Goal: Task Accomplishment & Management: Use online tool/utility

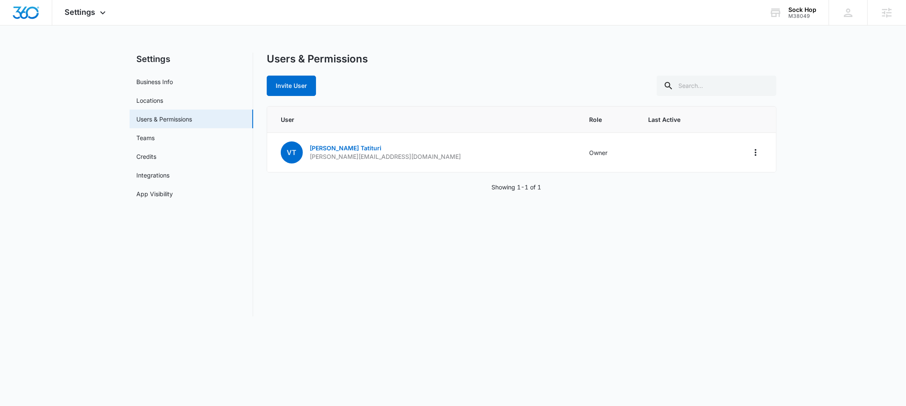
click at [372, 60] on div "Users & Permissions" at bounding box center [521, 59] width 509 height 13
click at [93, 11] on span "Settings" at bounding box center [80, 12] width 31 height 9
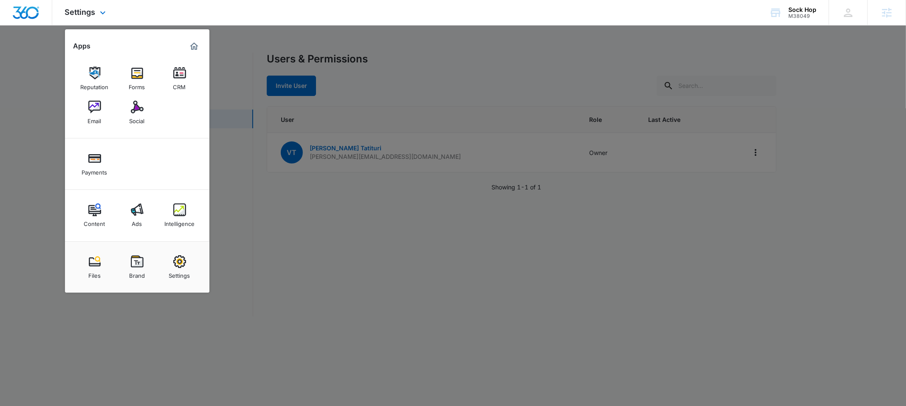
click at [192, 47] on img "Marketing 360® Dashboard" at bounding box center [194, 46] width 10 height 10
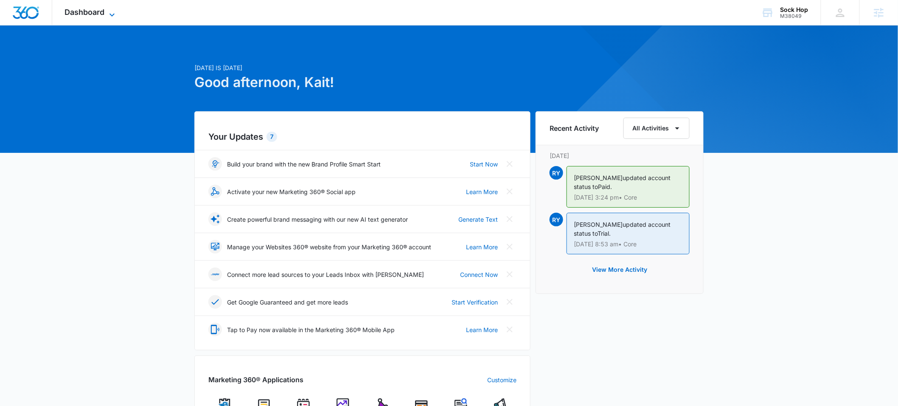
click at [113, 14] on icon at bounding box center [112, 15] width 10 height 10
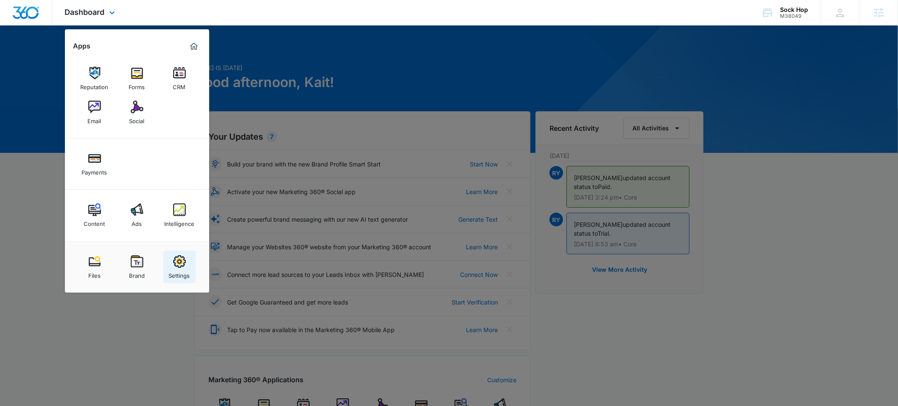
click at [184, 272] on div "Settings" at bounding box center [179, 273] width 21 height 11
select select "33"
select select "US"
select select "America/[GEOGRAPHIC_DATA]"
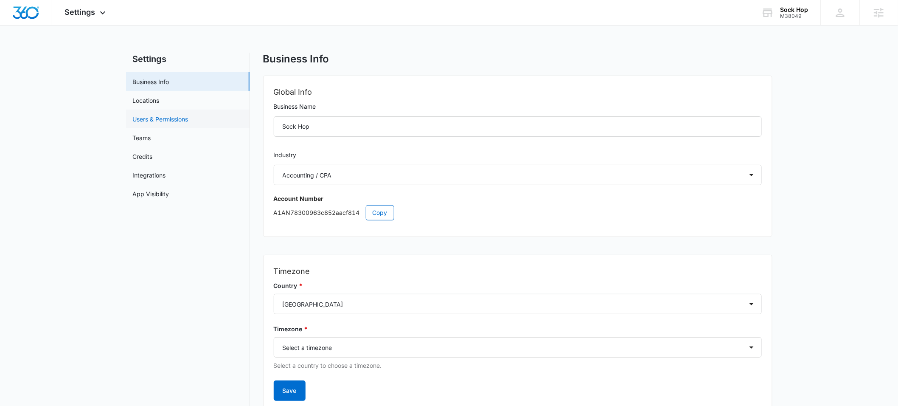
click at [177, 115] on link "Users & Permissions" at bounding box center [161, 119] width 56 height 9
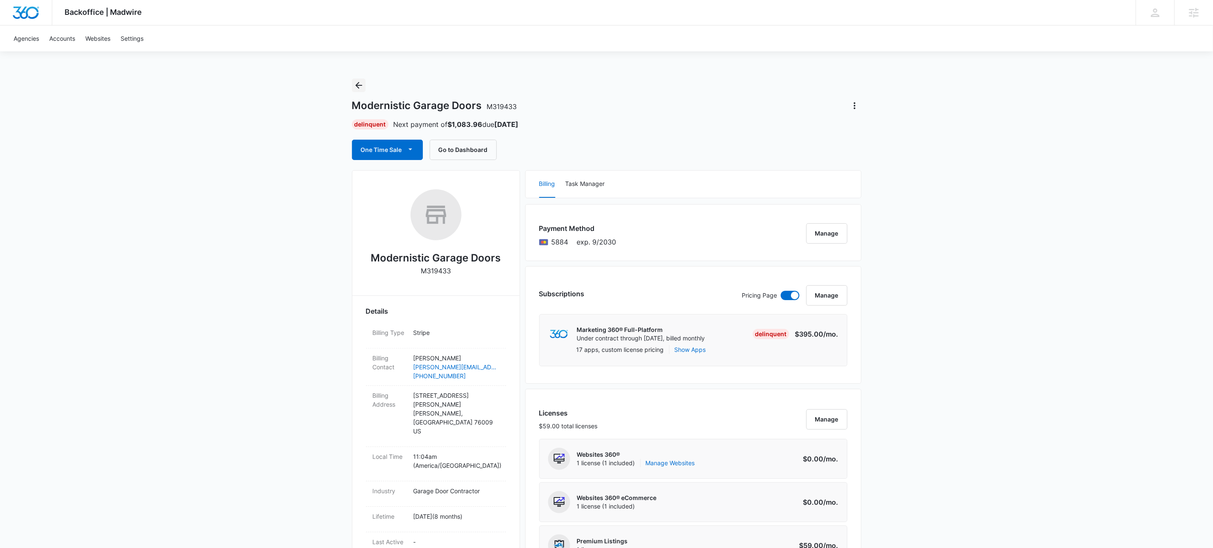
click at [359, 83] on icon "Back" at bounding box center [359, 85] width 10 height 10
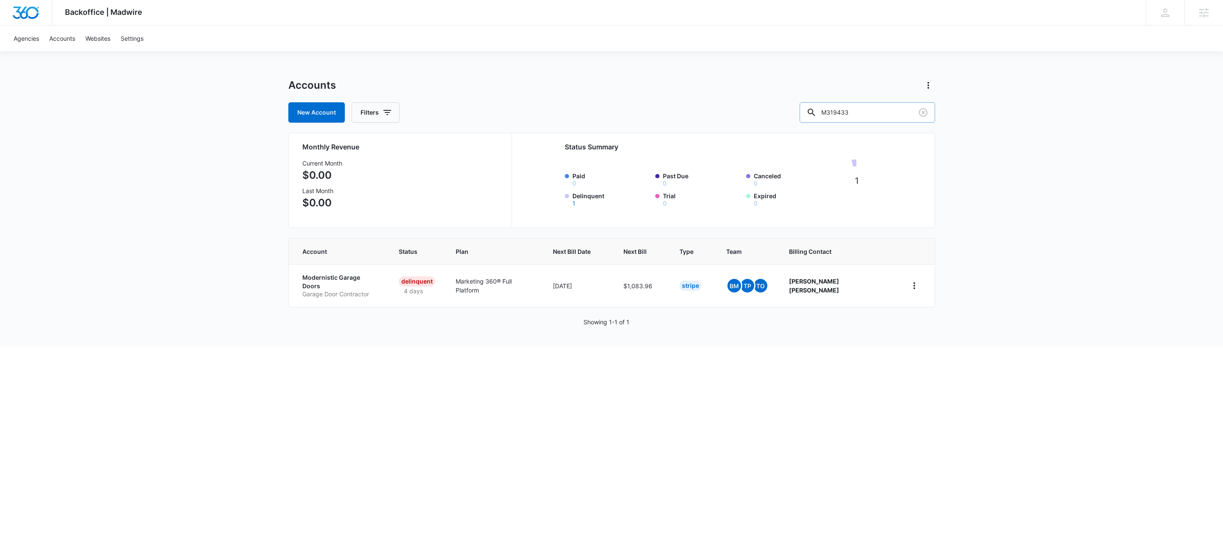
click at [893, 112] on input "M319433" at bounding box center [866, 112] width 135 height 20
type input "m38049"
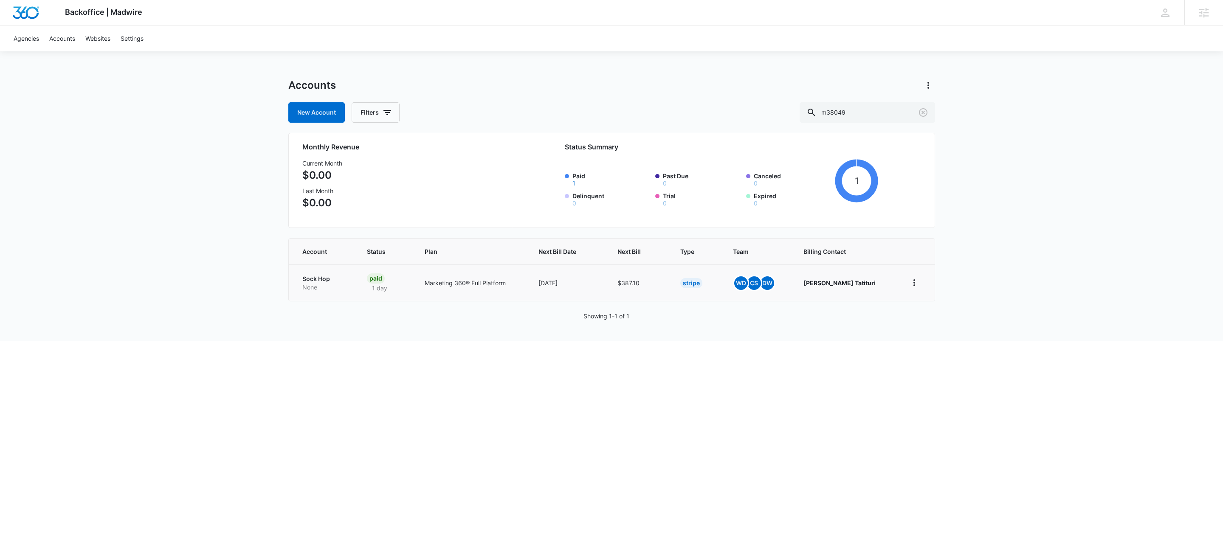
click at [314, 288] on p "None" at bounding box center [324, 287] width 44 height 8
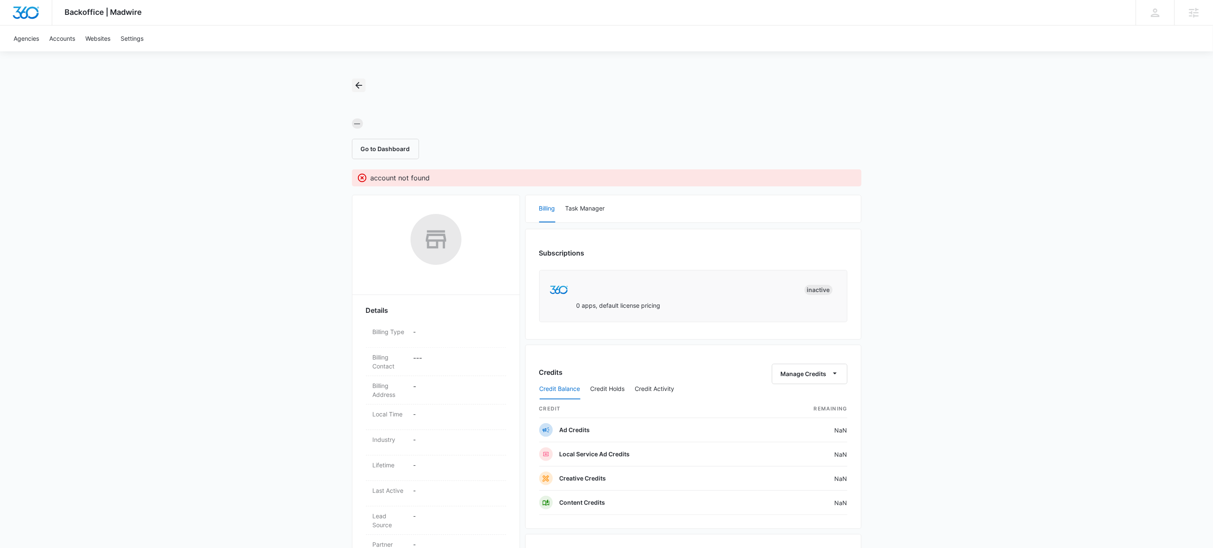
click at [356, 85] on icon "Back" at bounding box center [358, 85] width 7 height 7
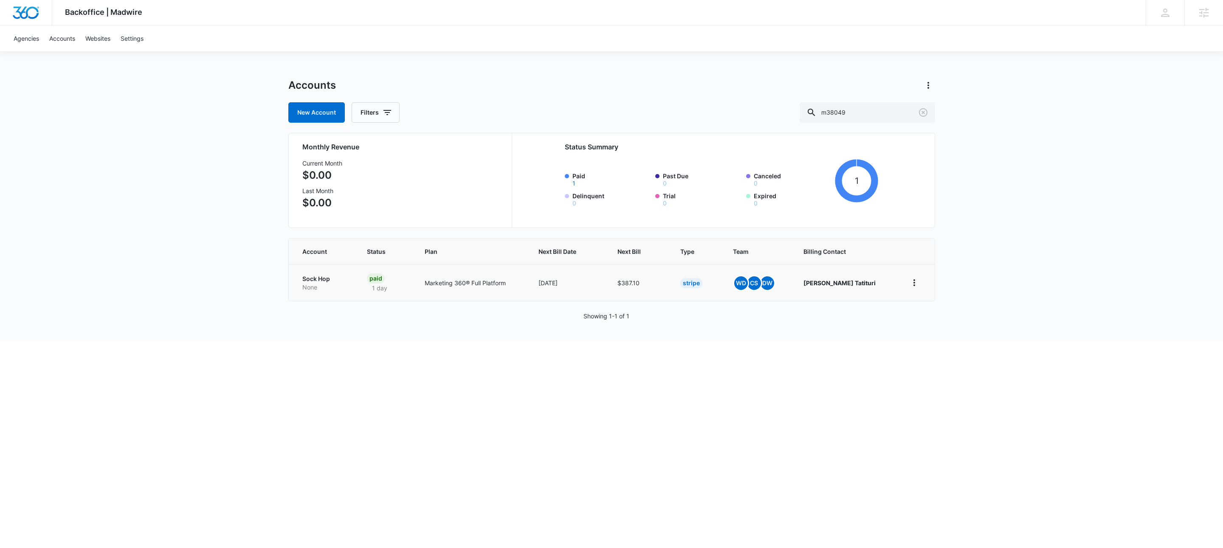
click at [314, 281] on p "Sock Hop" at bounding box center [324, 279] width 44 height 8
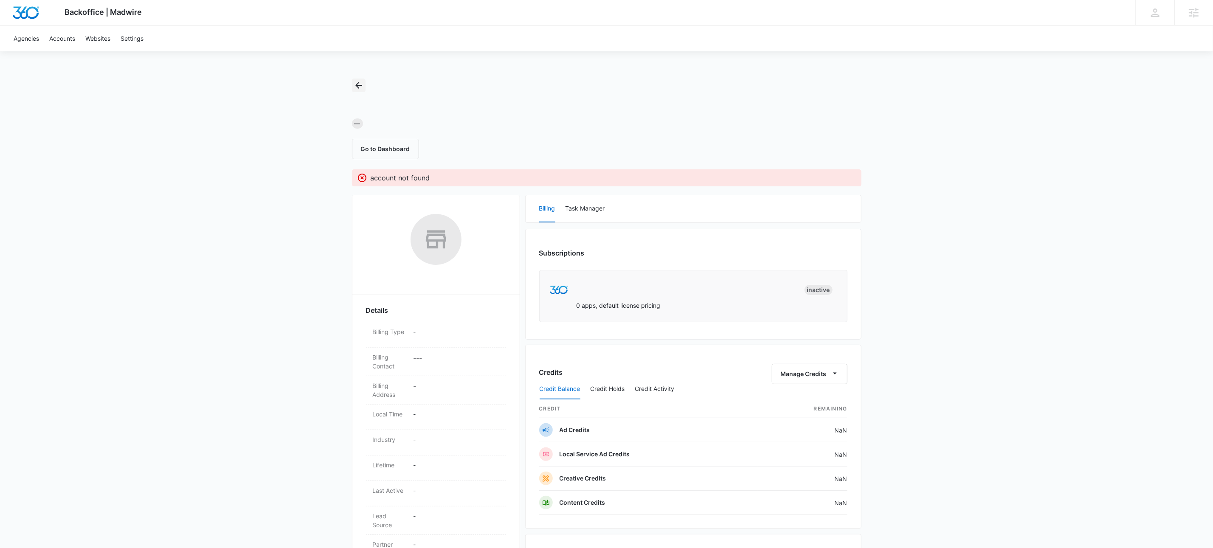
click at [359, 84] on icon "Back" at bounding box center [359, 85] width 10 height 10
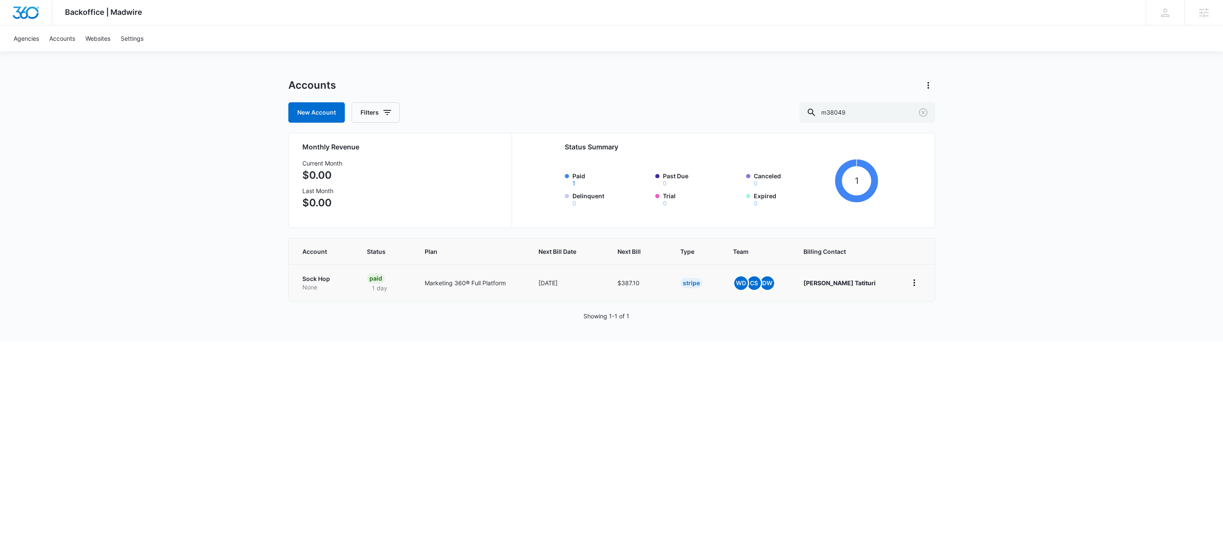
click at [321, 282] on p "Sock Hop" at bounding box center [324, 279] width 44 height 8
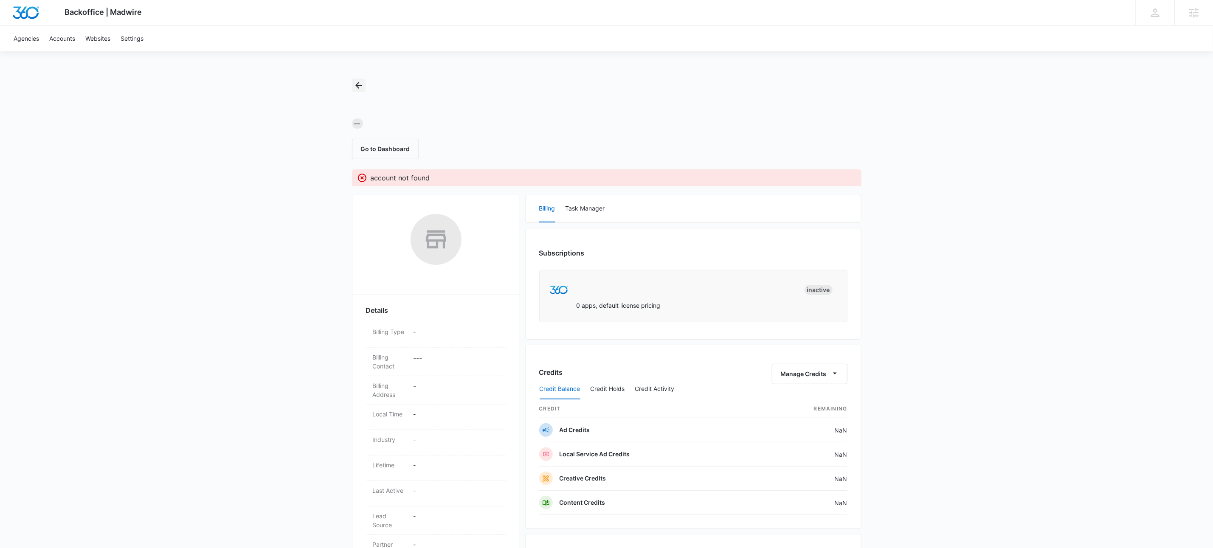
click at [358, 85] on icon "Back" at bounding box center [358, 85] width 7 height 7
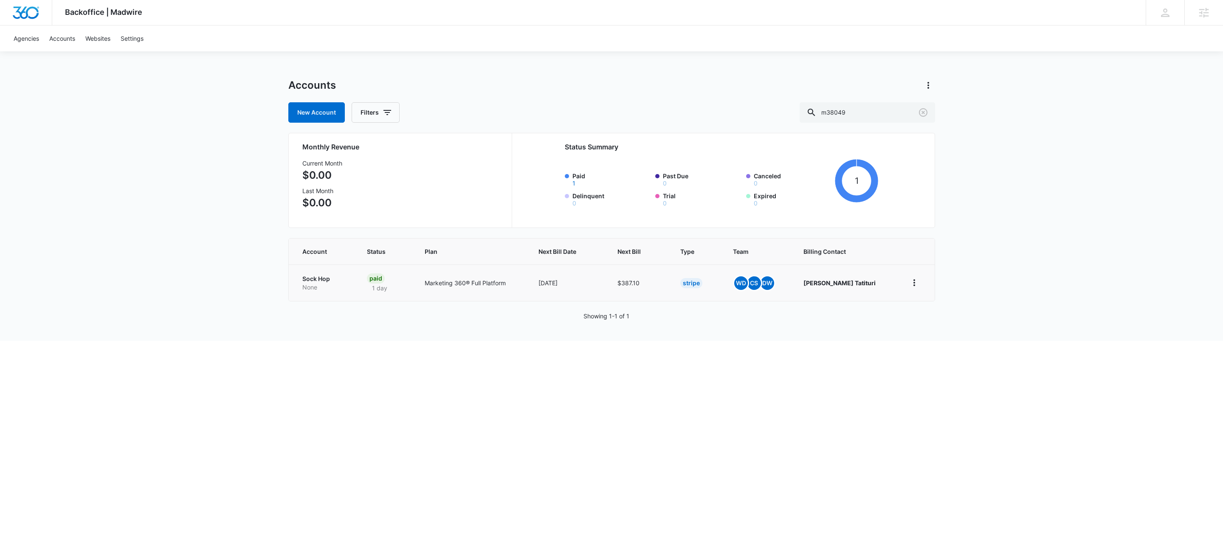
click at [322, 287] on p "None" at bounding box center [324, 287] width 44 height 8
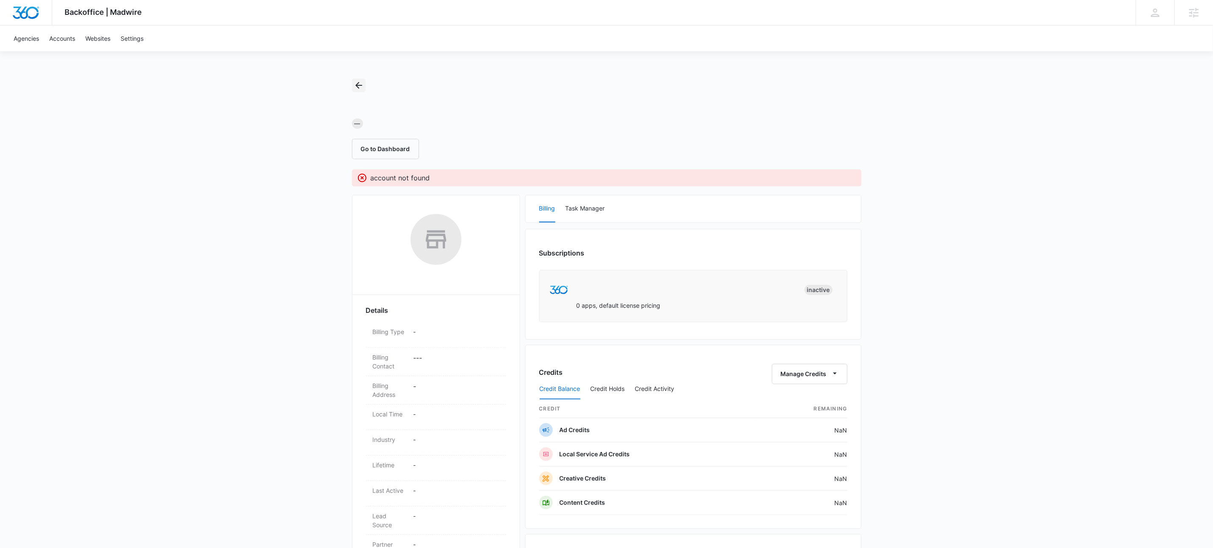
click at [354, 86] on icon "Back" at bounding box center [359, 85] width 10 height 10
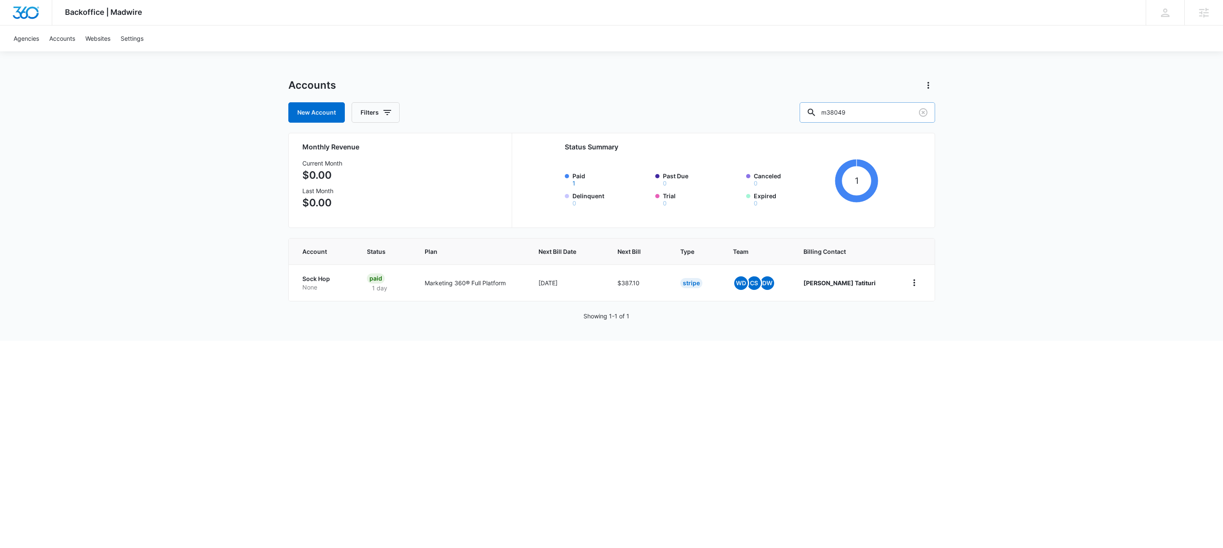
click at [901, 115] on input "m38049" at bounding box center [866, 112] width 135 height 20
type input "m319433"
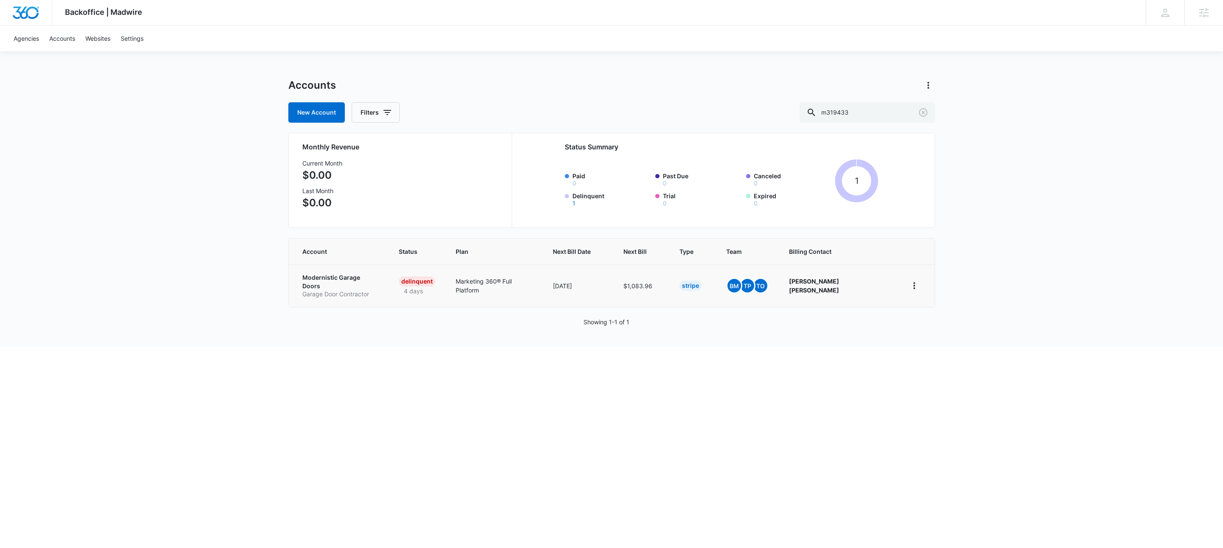
click at [371, 290] on p "Garage Door Contractor" at bounding box center [340, 294] width 76 height 8
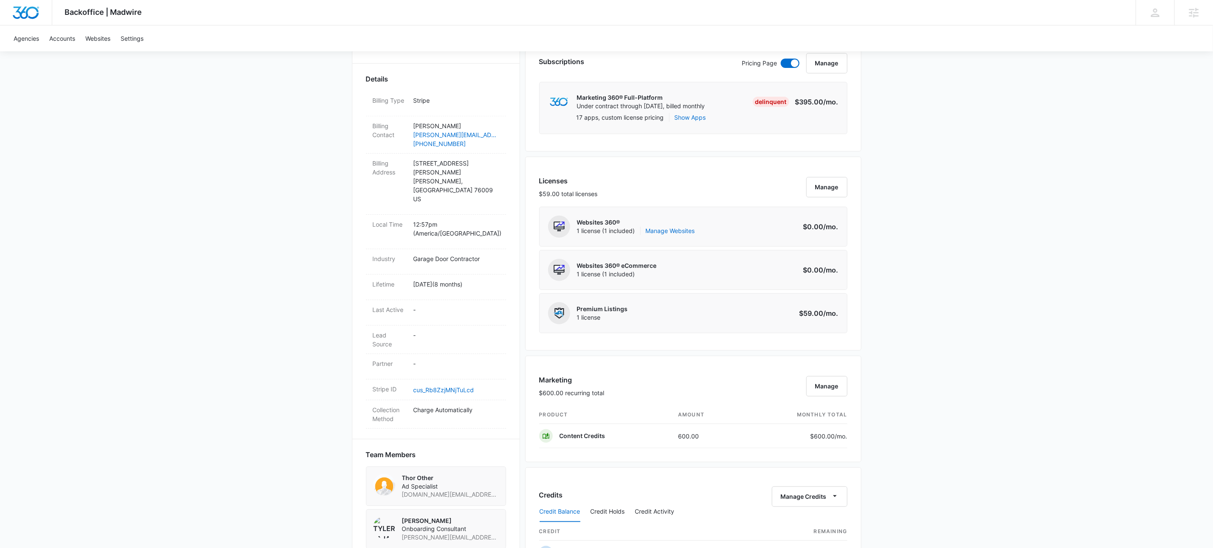
scroll to position [402, 0]
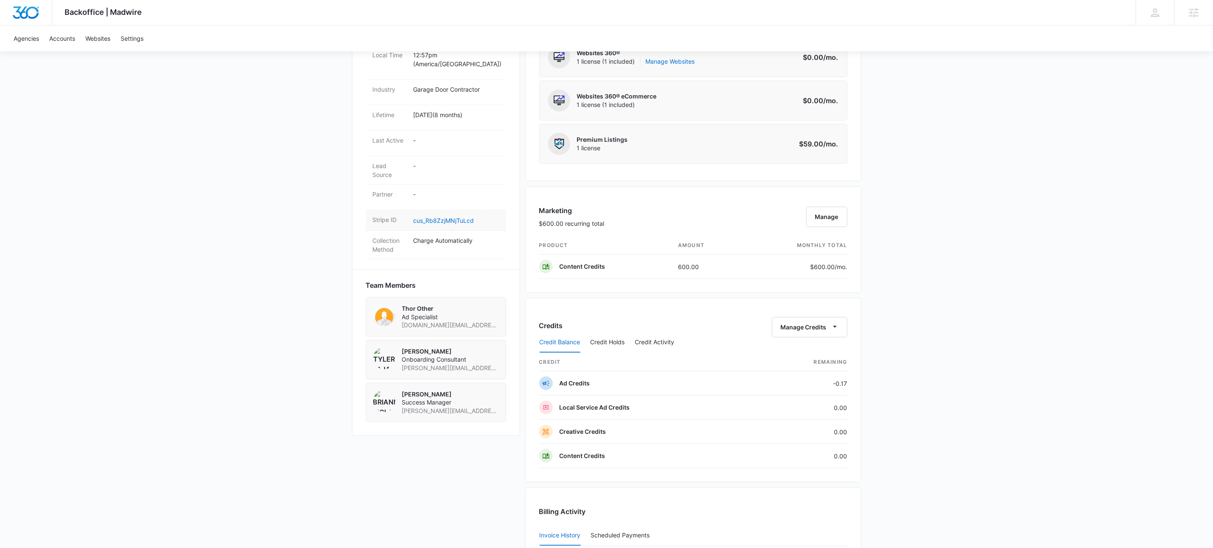
click at [465, 215] on dd "cus_Rb8ZzjMNjTuLcd" at bounding box center [456, 220] width 86 height 10
click at [460, 217] on link "cus_Rb8ZzjMNjTuLcd" at bounding box center [443, 220] width 61 height 7
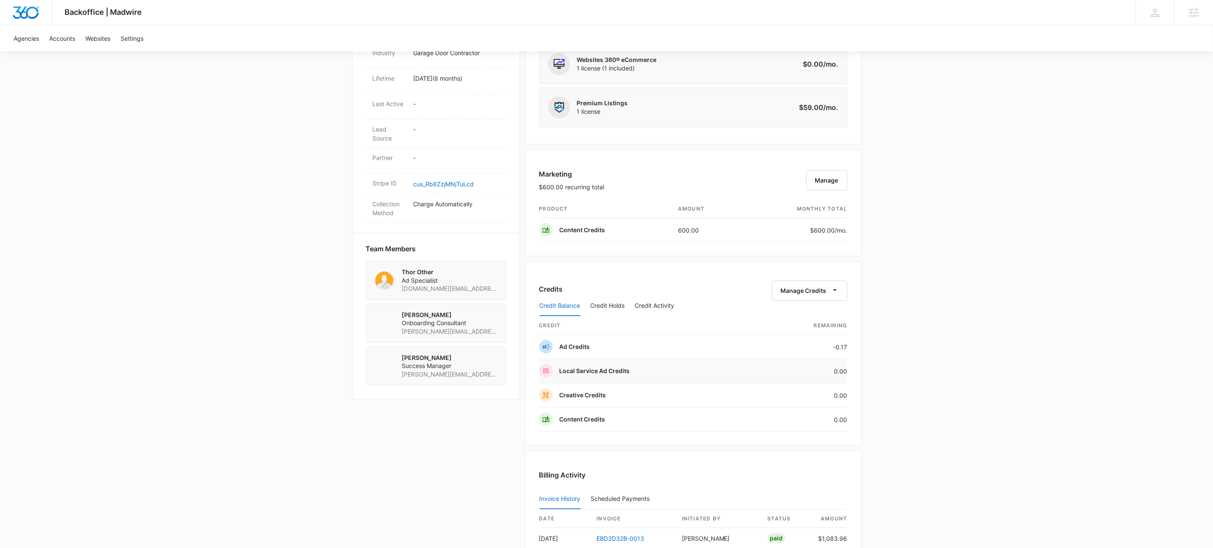
scroll to position [567, 0]
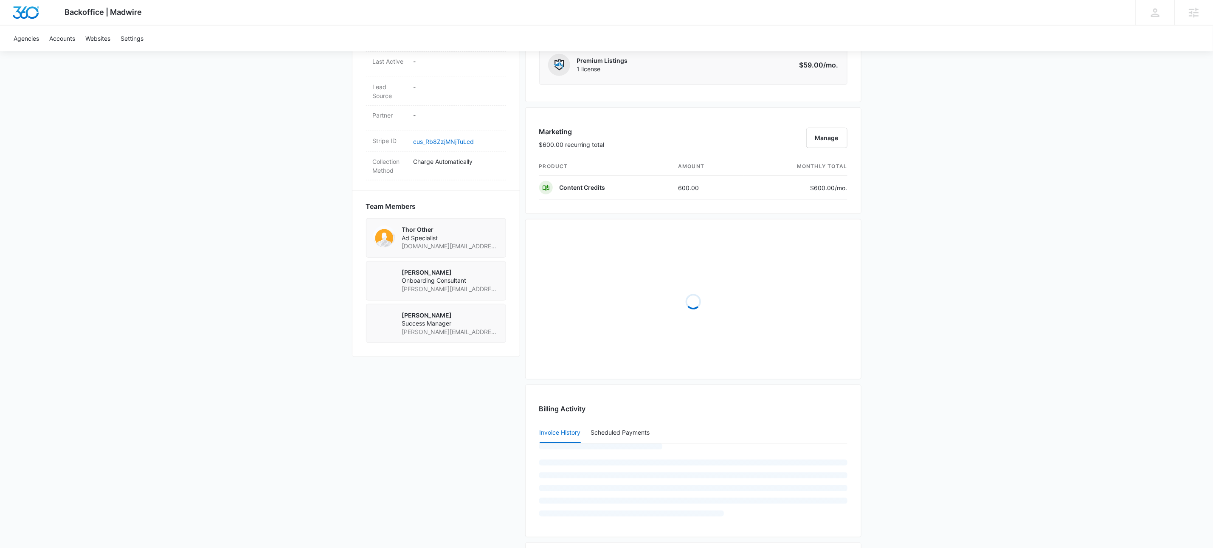
scroll to position [585, 0]
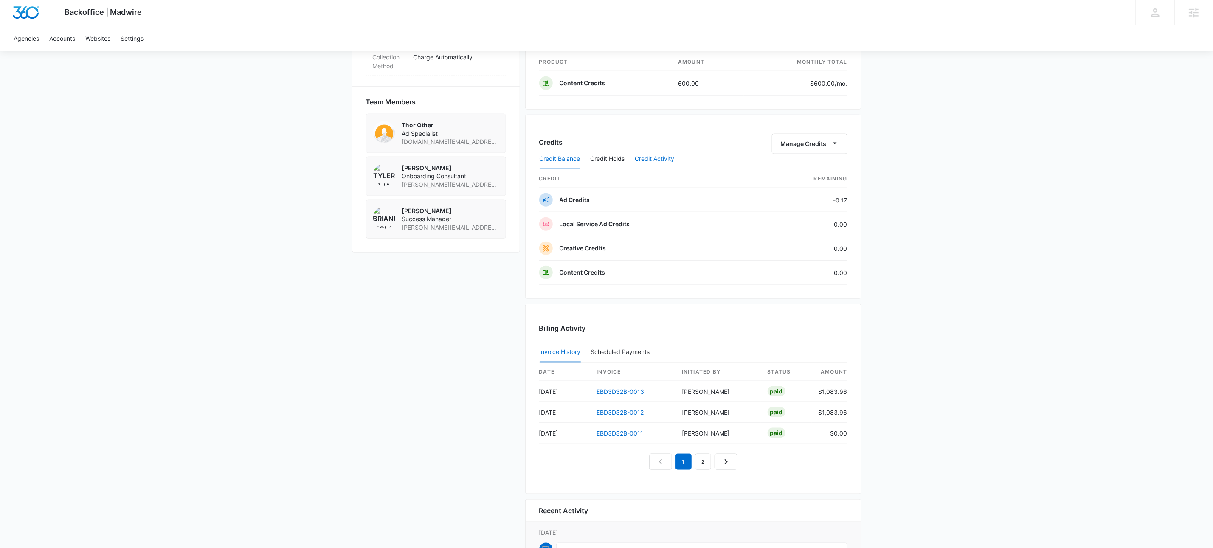
click at [656, 162] on button "Credit Activity" at bounding box center [654, 159] width 39 height 20
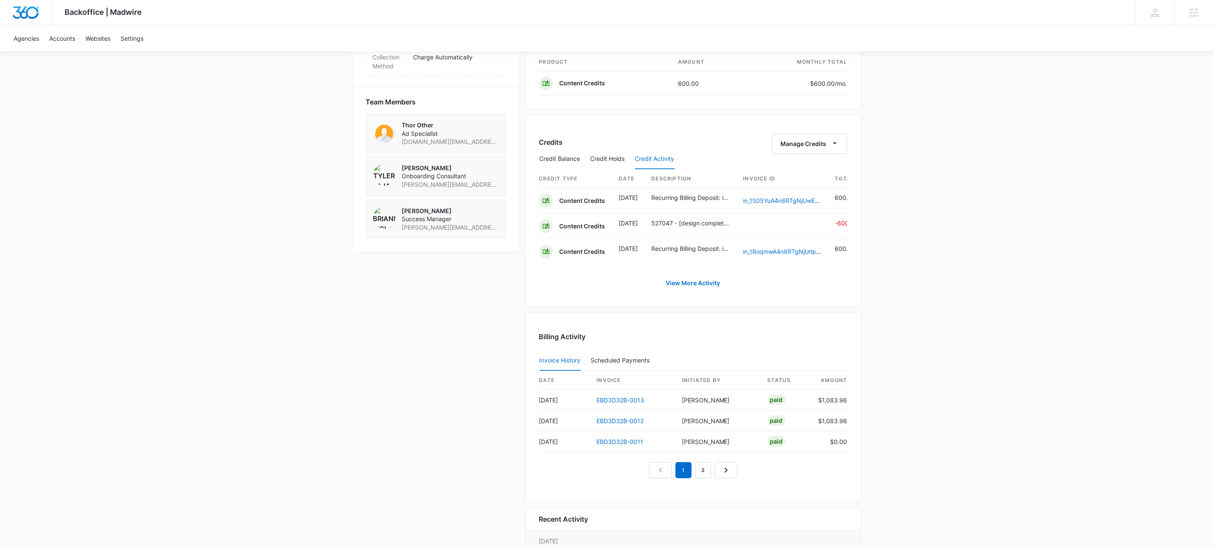
click at [559, 181] on th "Credit Type" at bounding box center [575, 179] width 73 height 18
click at [555, 155] on button "Credit Balance" at bounding box center [560, 159] width 41 height 20
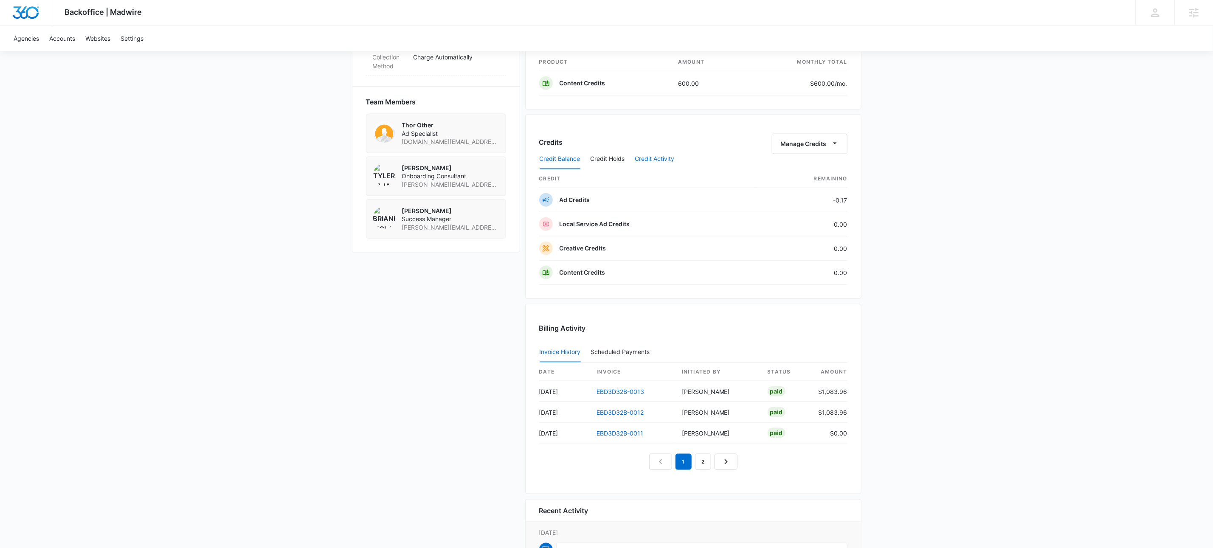
click at [644, 166] on button "Credit Activity" at bounding box center [654, 159] width 39 height 20
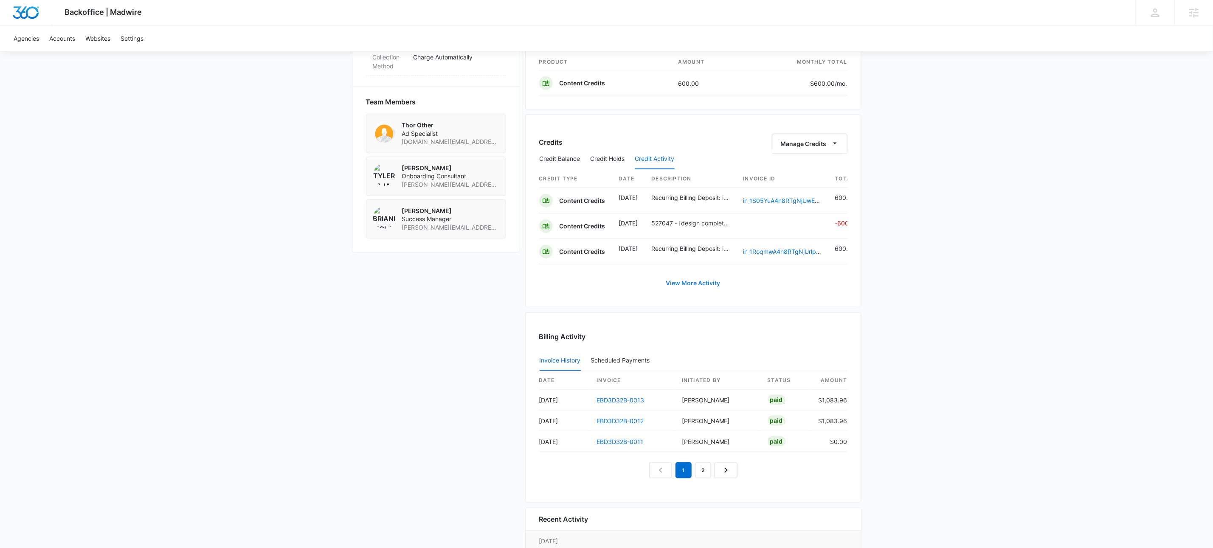
click at [684, 293] on link "View More Activity" at bounding box center [693, 283] width 71 height 20
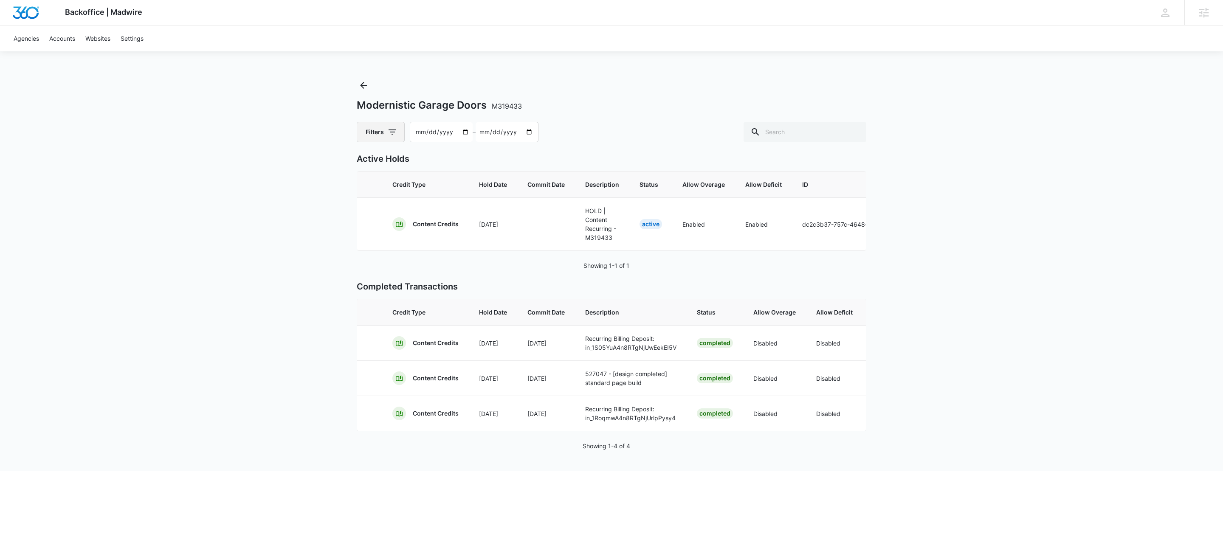
click at [391, 132] on icon "button" at bounding box center [392, 131] width 8 height 5
click at [387, 189] on label "Ad Credits" at bounding box center [416, 189] width 98 height 9
click at [368, 189] on input "Ad Credits" at bounding box center [367, 189] width 0 height 0
radio input "false"
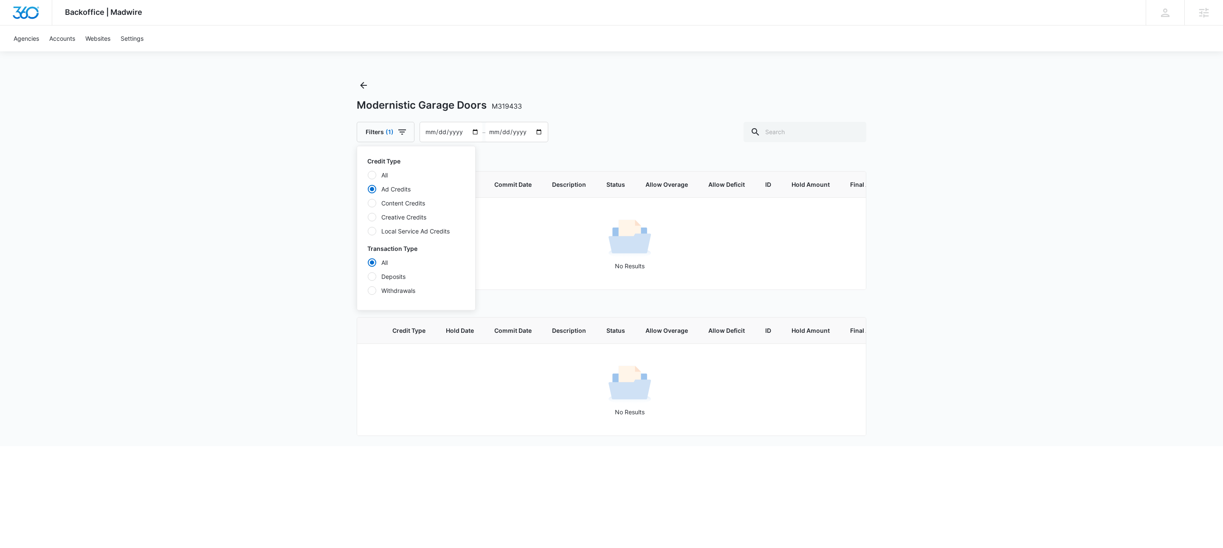
click at [417, 202] on label "Content Credits" at bounding box center [416, 203] width 98 height 9
click at [368, 203] on input "Content Credits" at bounding box center [367, 203] width 0 height 0
radio input "false"
radio input "true"
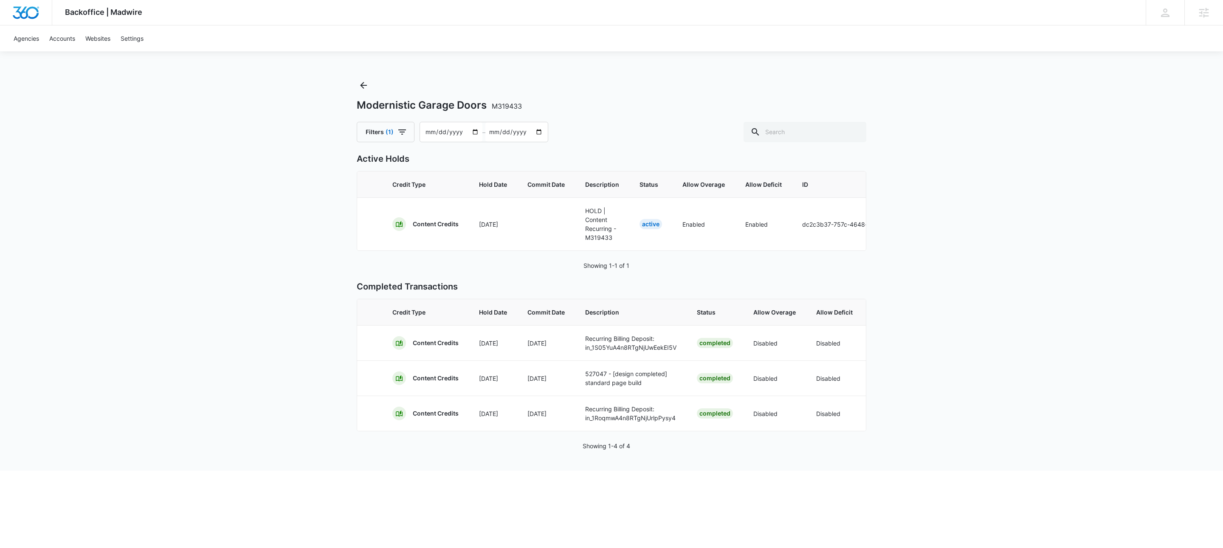
click at [613, 112] on div "Modernistic Garage Doors M319433 Filters (1) 2025-07-13 – 2025-09-11" at bounding box center [611, 111] width 509 height 64
click at [371, 87] on div "Modernistic Garage Doors M319433 Filters (1) 2025-07-13 – 2025-09-11" at bounding box center [611, 111] width 509 height 64
click at [366, 85] on icon "Back" at bounding box center [363, 85] width 7 height 7
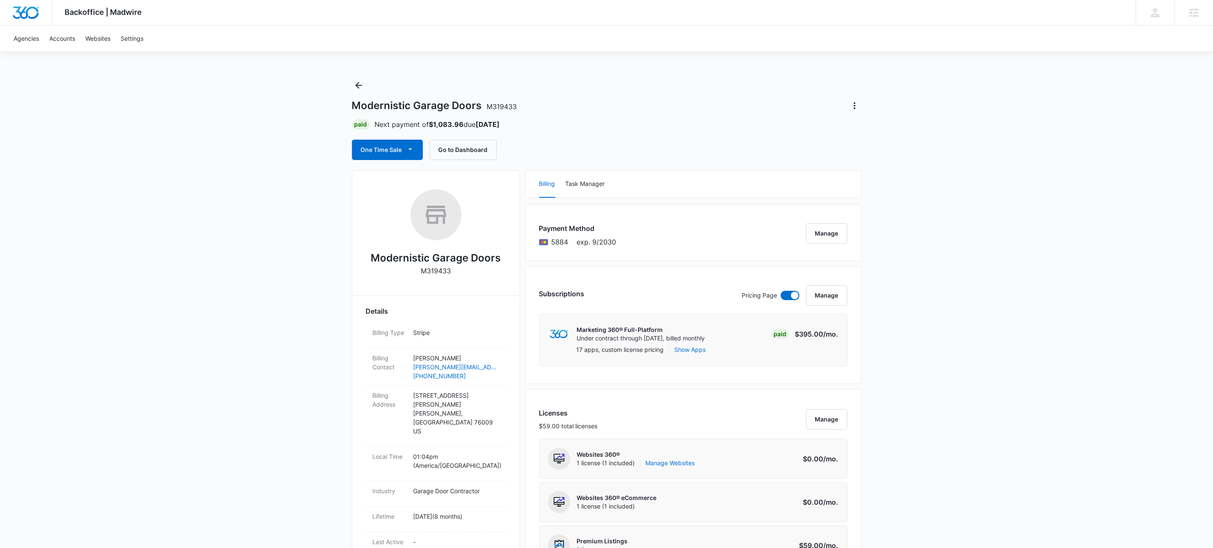
scroll to position [399, 0]
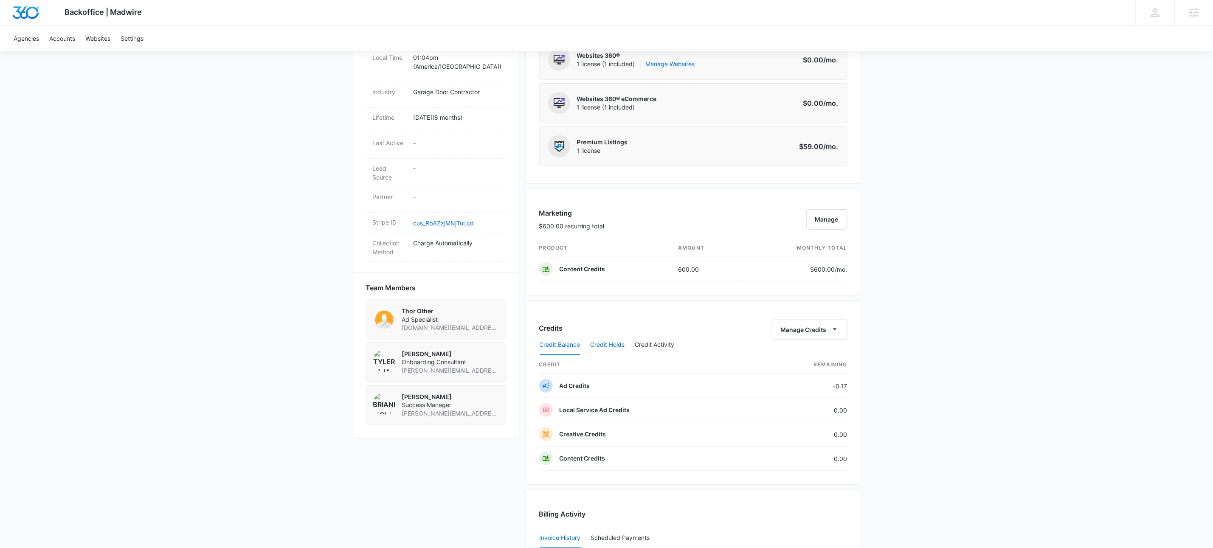
click at [619, 344] on button "Credit Holds" at bounding box center [608, 345] width 34 height 20
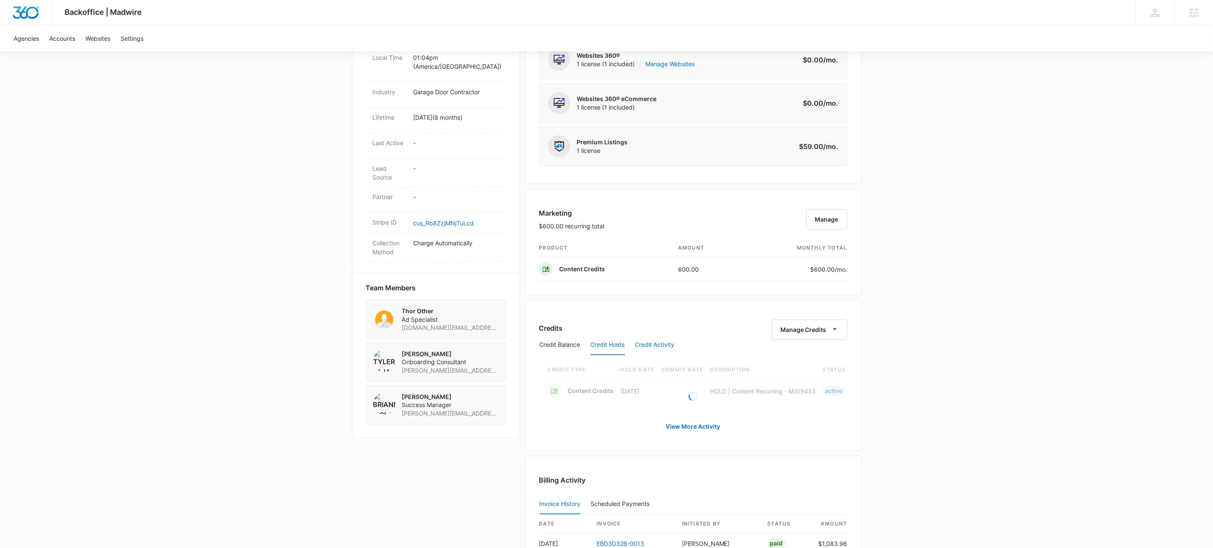
click at [639, 352] on button "Credit Activity" at bounding box center [654, 345] width 39 height 20
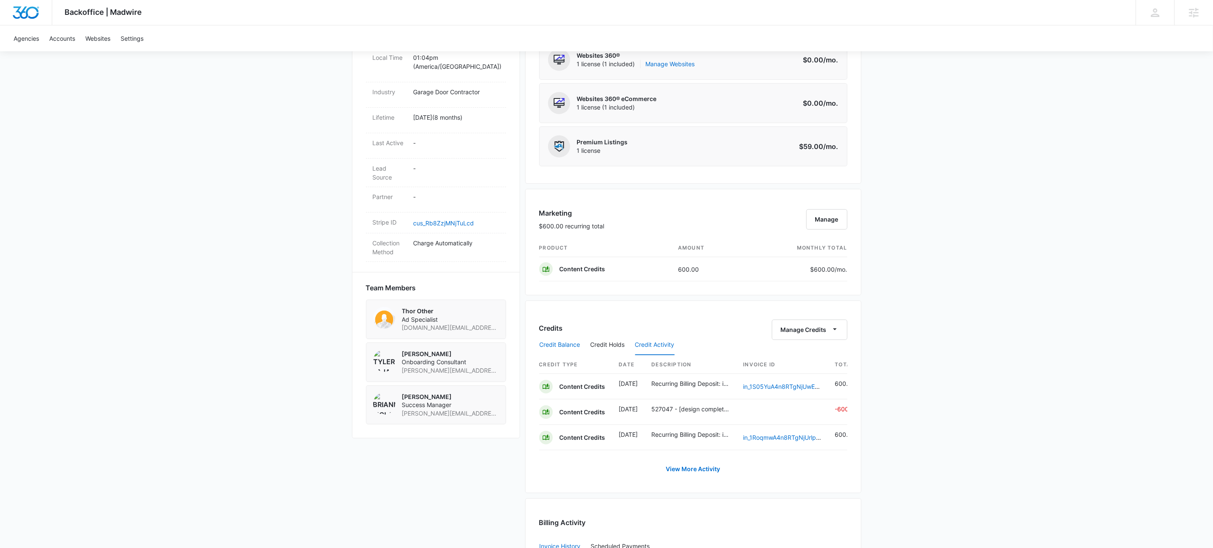
click at [552, 347] on button "Credit Balance" at bounding box center [560, 345] width 41 height 20
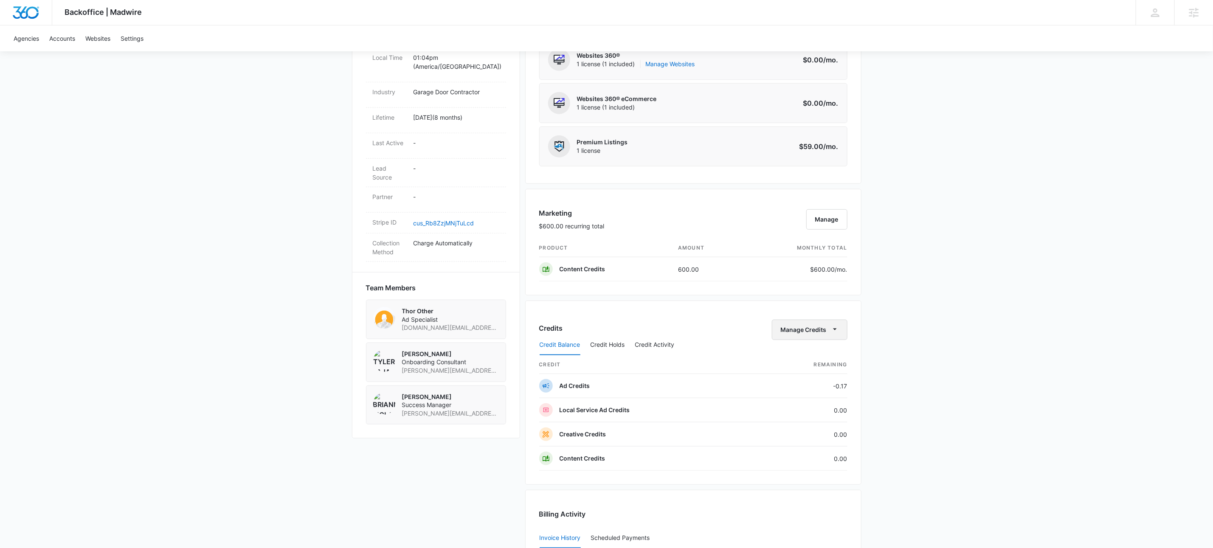
click at [835, 334] on icon "button" at bounding box center [834, 329] width 9 height 9
click at [826, 374] on div "Withdraw Credits" at bounding box center [821, 374] width 79 height 6
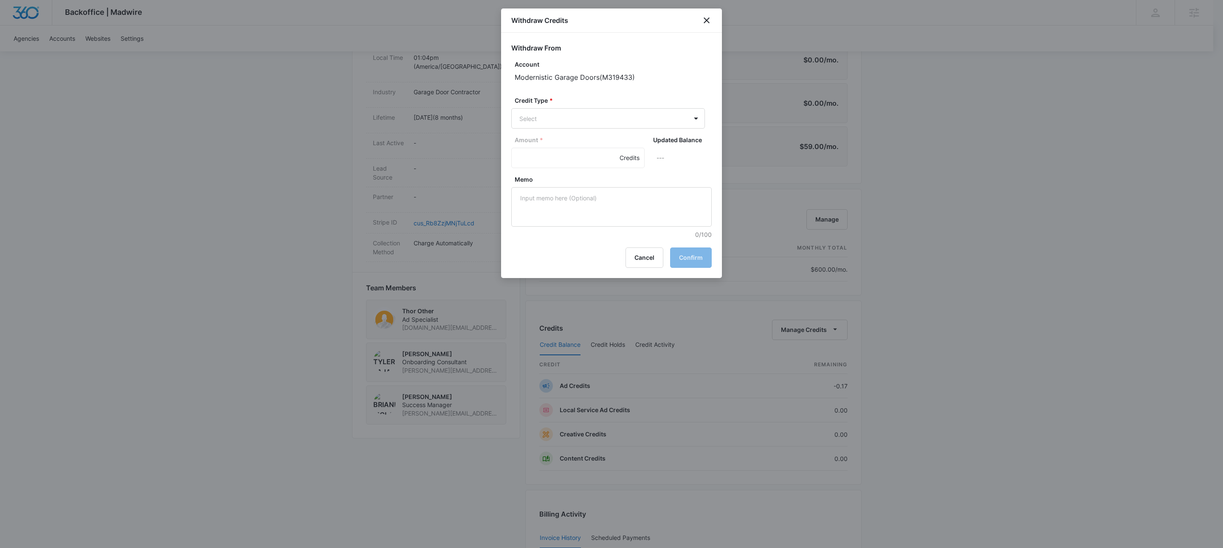
click at [560, 130] on form "Withdraw From Account Modernistic Garage Doors ( M319433 ) Credit Type * Select…" at bounding box center [611, 141] width 200 height 196
click at [559, 118] on body "Backoffice | Madwire Apps Settings KW Kait Weagraff kaitlyn.weagraff@madwire.co…" at bounding box center [611, 282] width 1223 height 1362
click at [570, 208] on p "Content Credits (0.00 Credits)" at bounding box center [584, 212] width 84 height 9
click at [537, 162] on input "Amount *" at bounding box center [577, 159] width 133 height 20
type input "500"
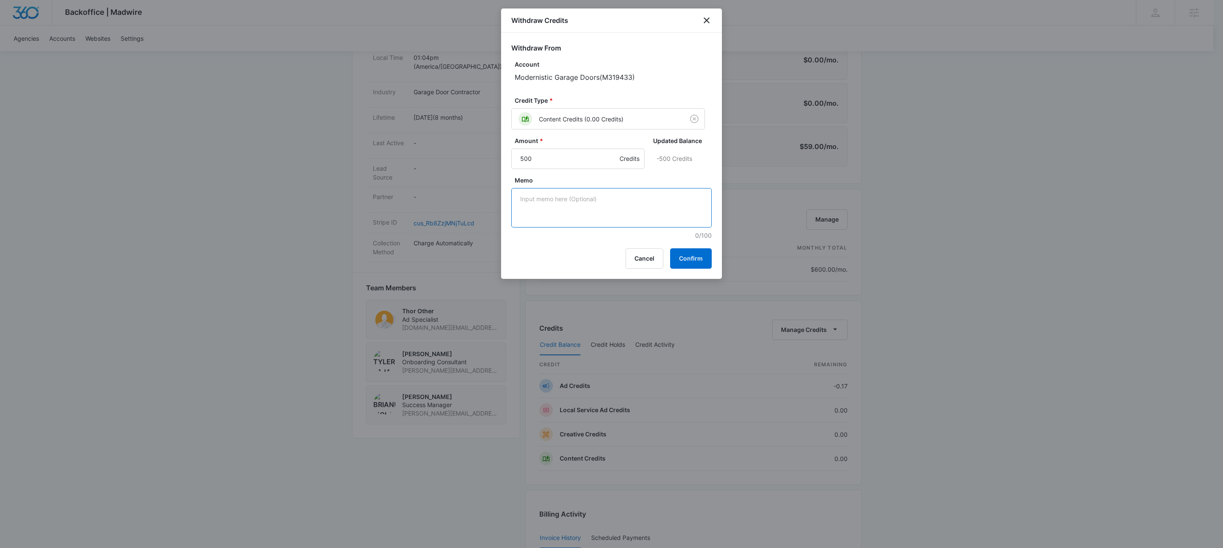
drag, startPoint x: 617, startPoint y: 191, endPoint x: 611, endPoint y: 193, distance: 5.8
click at [617, 191] on textarea "Memo" at bounding box center [611, 207] width 200 height 39
type textarea "unpaid - invoice reduced"
click at [696, 259] on button "Confirm" at bounding box center [691, 258] width 42 height 20
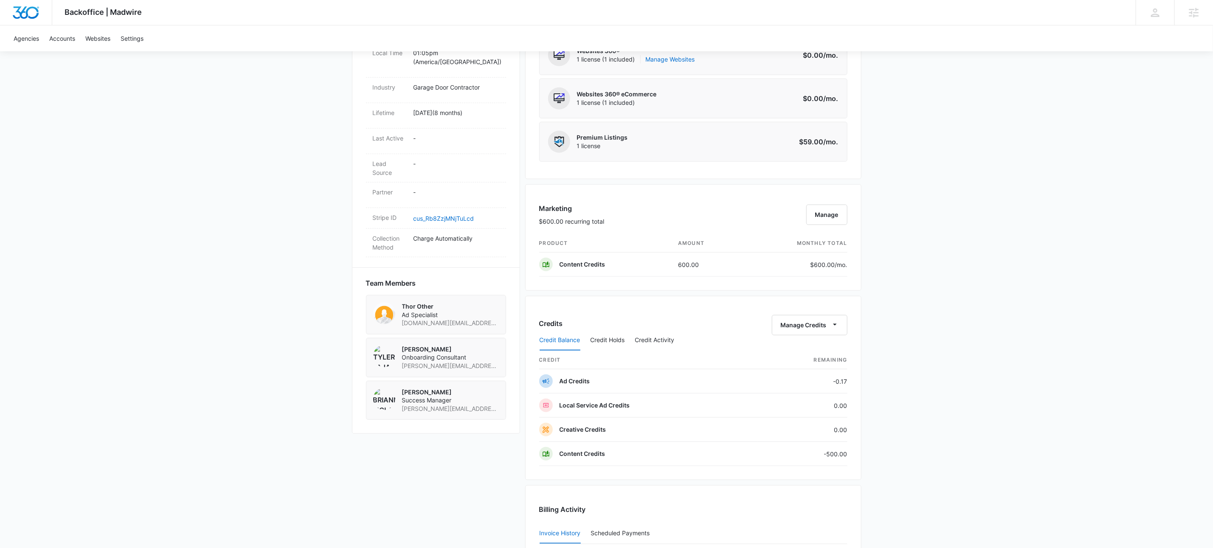
scroll to position [831, 0]
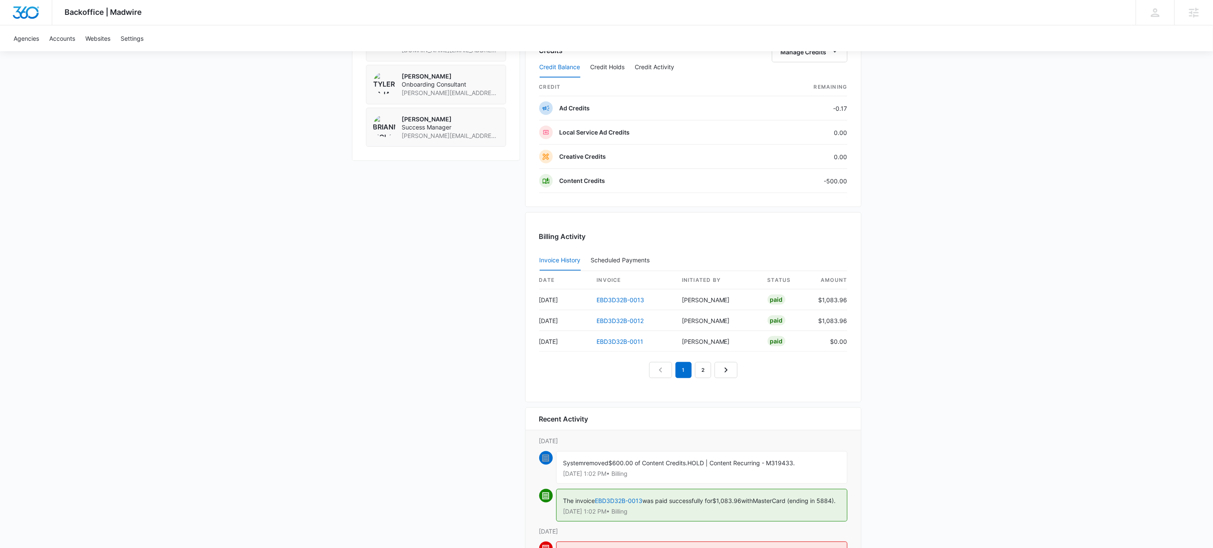
scroll to position [562, 0]
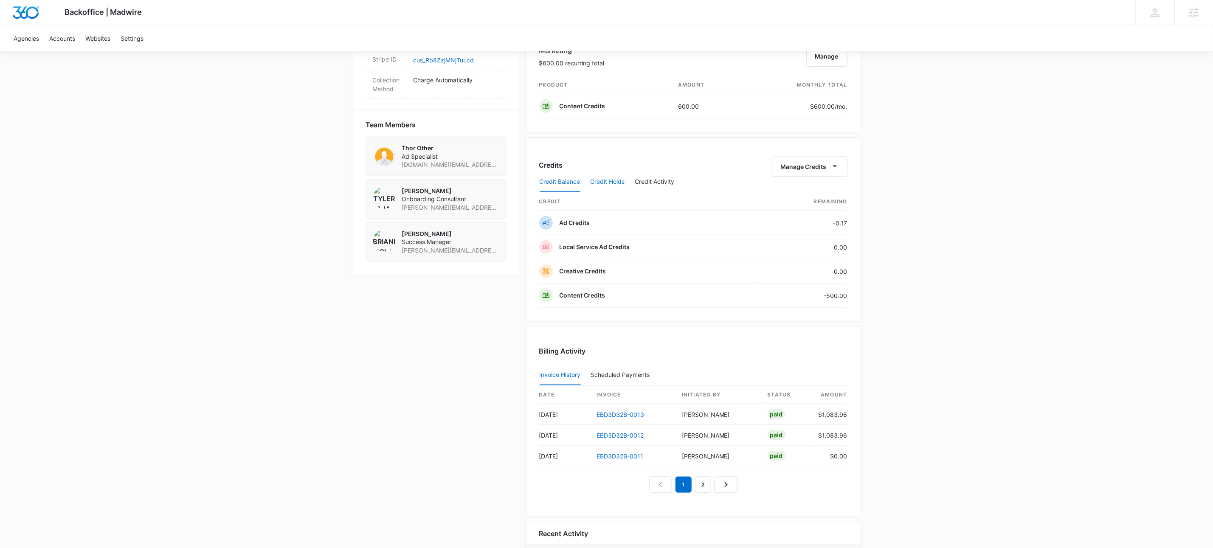
click at [613, 181] on button "Credit Holds" at bounding box center [608, 182] width 34 height 20
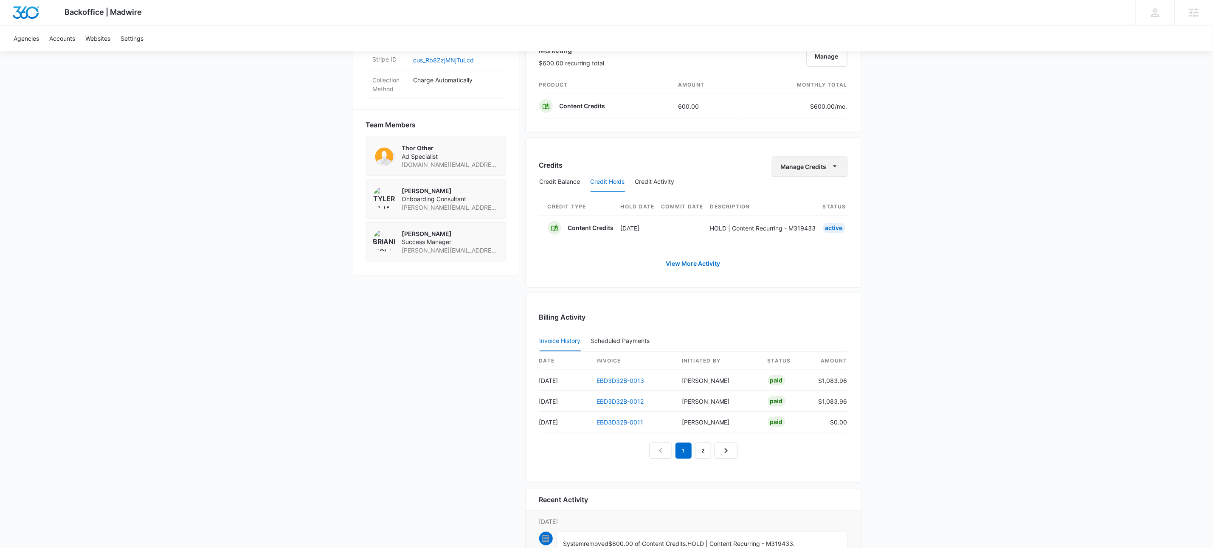
click at [835, 168] on icon "button" at bounding box center [834, 166] width 9 height 9
click at [930, 166] on div "Backoffice | Madwire Apps Settings KW Kait Weagraff kaitlyn.weagraff@madwire.co…" at bounding box center [606, 102] width 1213 height 1328
click at [559, 184] on button "Credit Balance" at bounding box center [560, 182] width 41 height 20
